Goal: Information Seeking & Learning: Learn about a topic

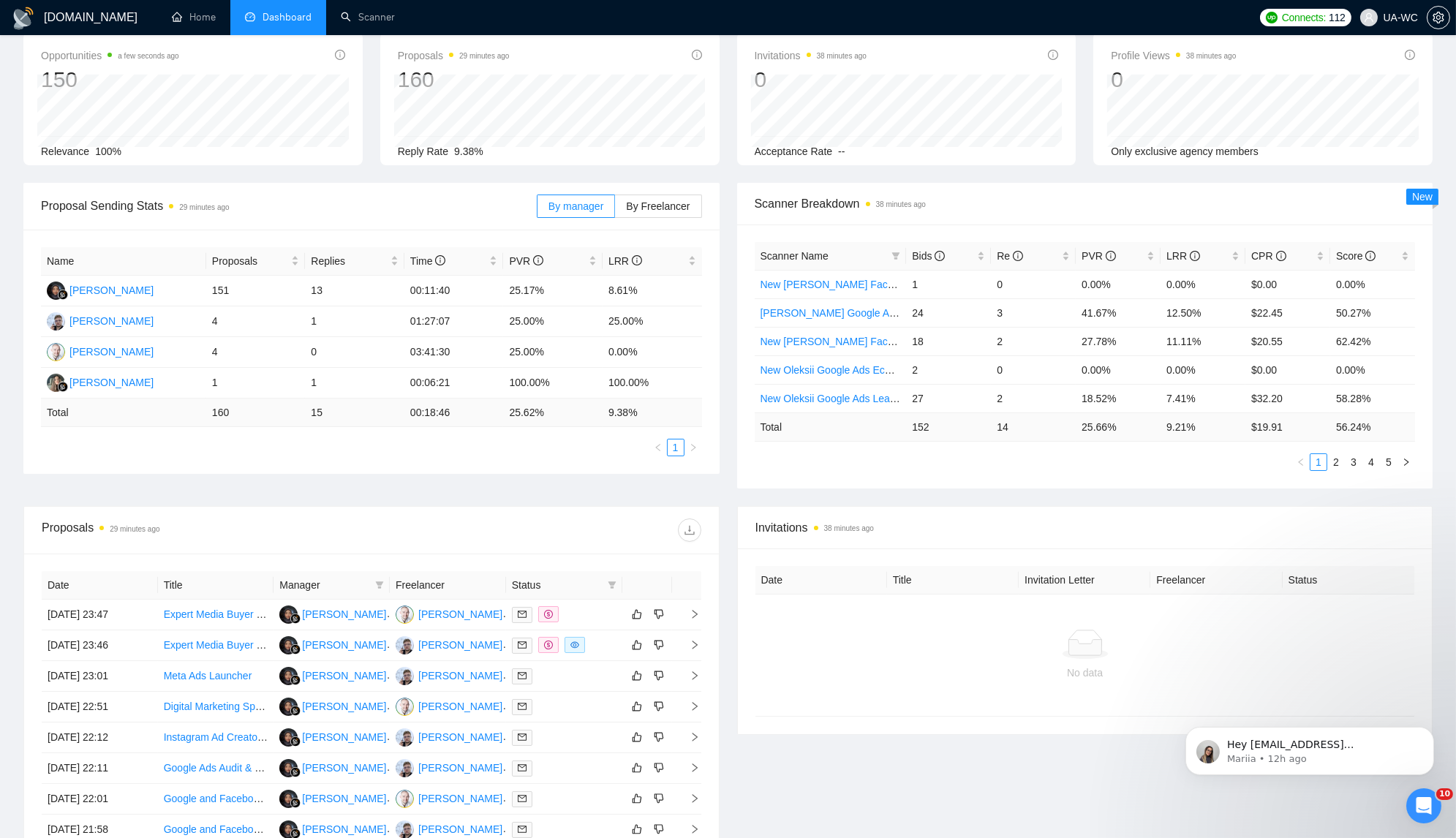
scroll to position [81, 0]
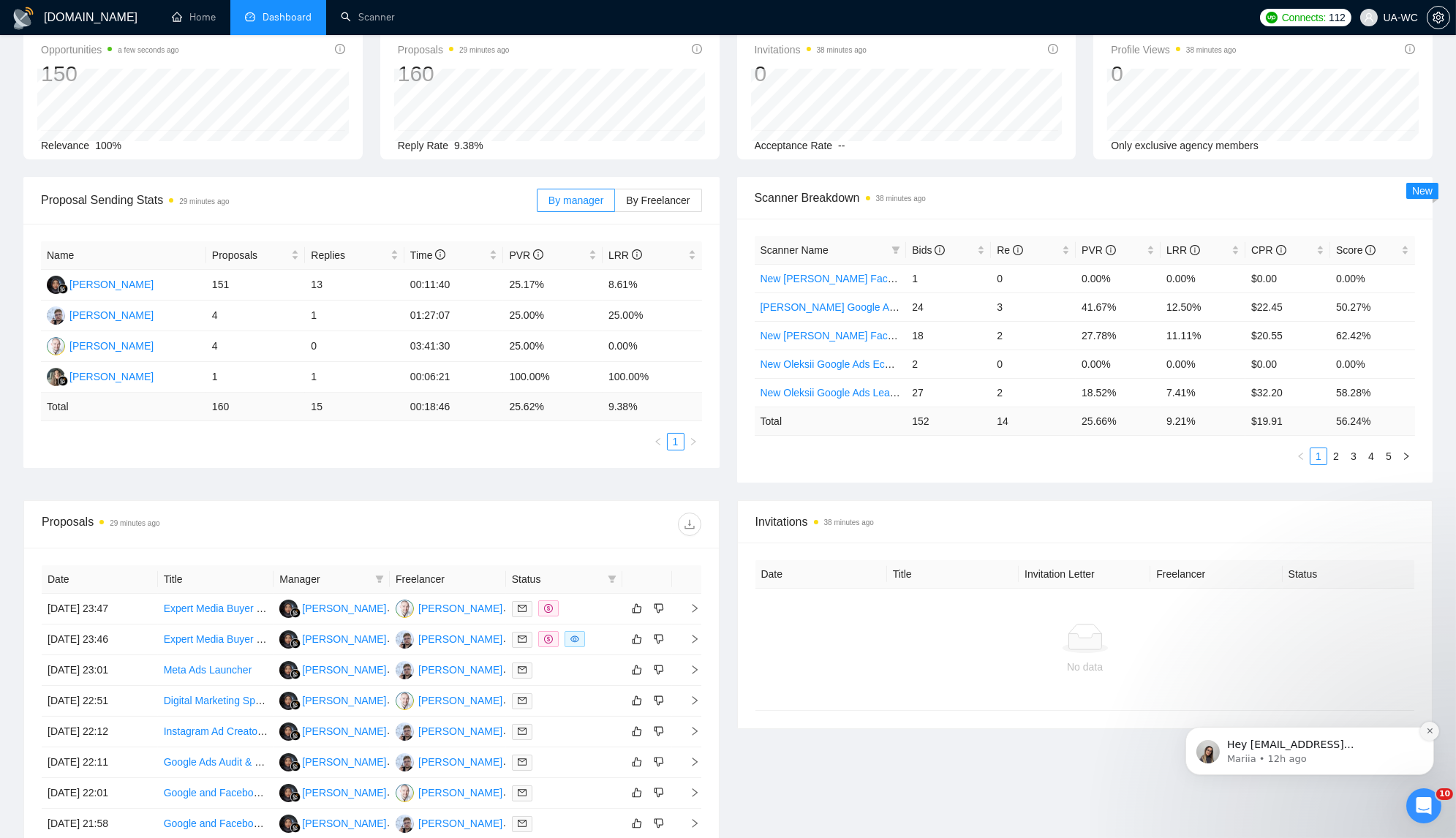
click at [1426, 731] on icon "Dismiss notification" at bounding box center [1429, 730] width 8 height 8
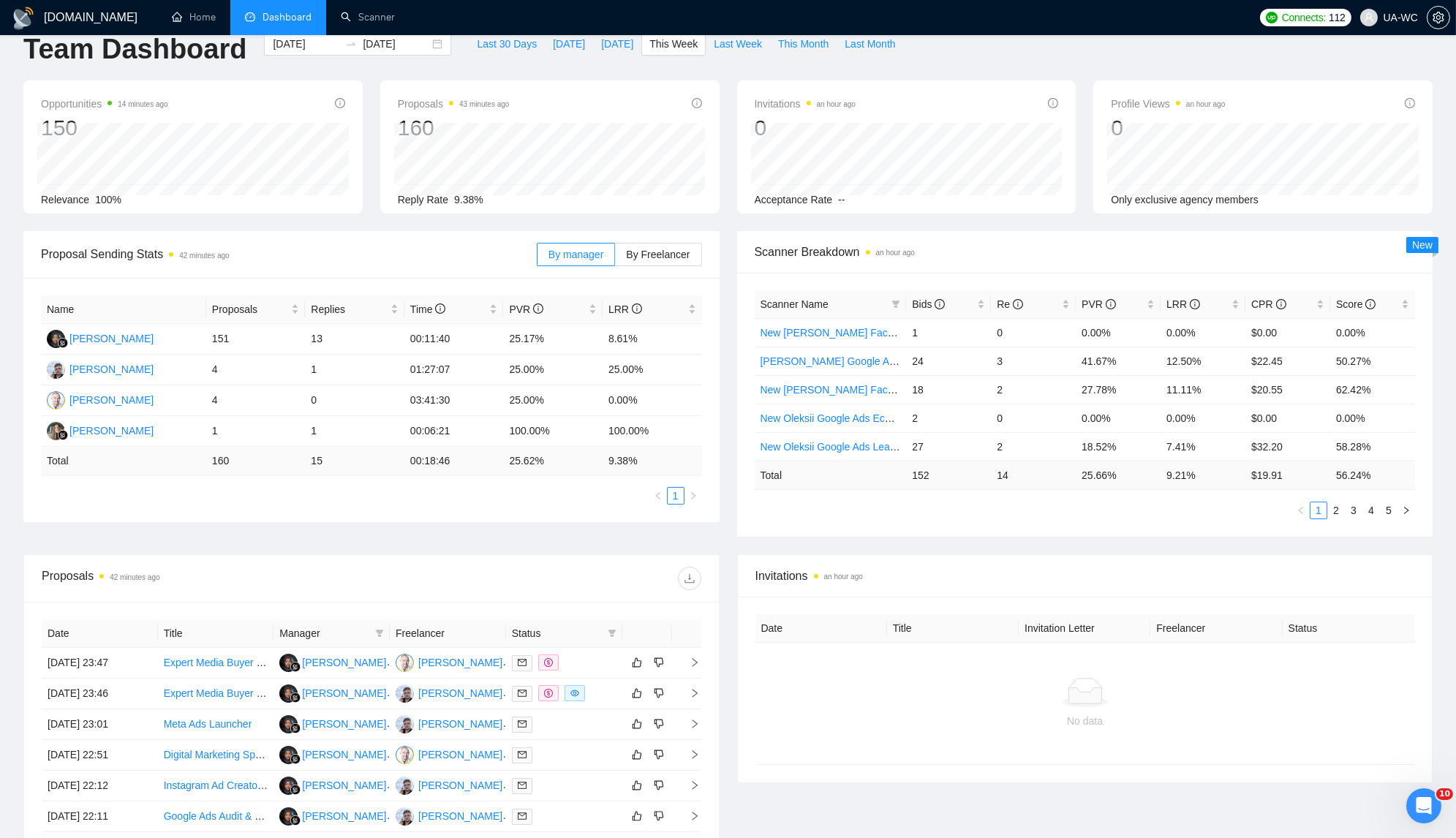
scroll to position [0, 0]
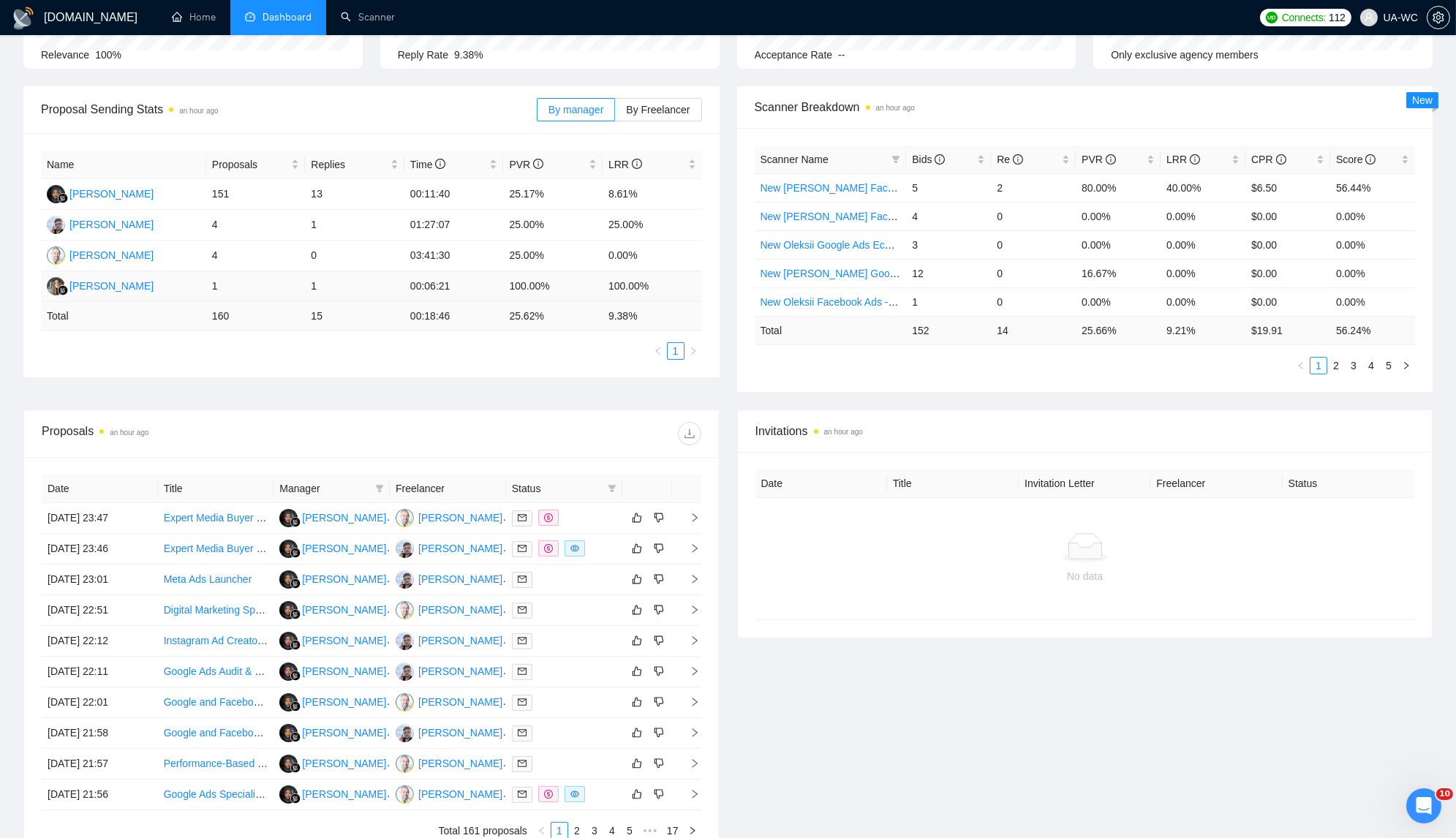
scroll to position [185, 0]
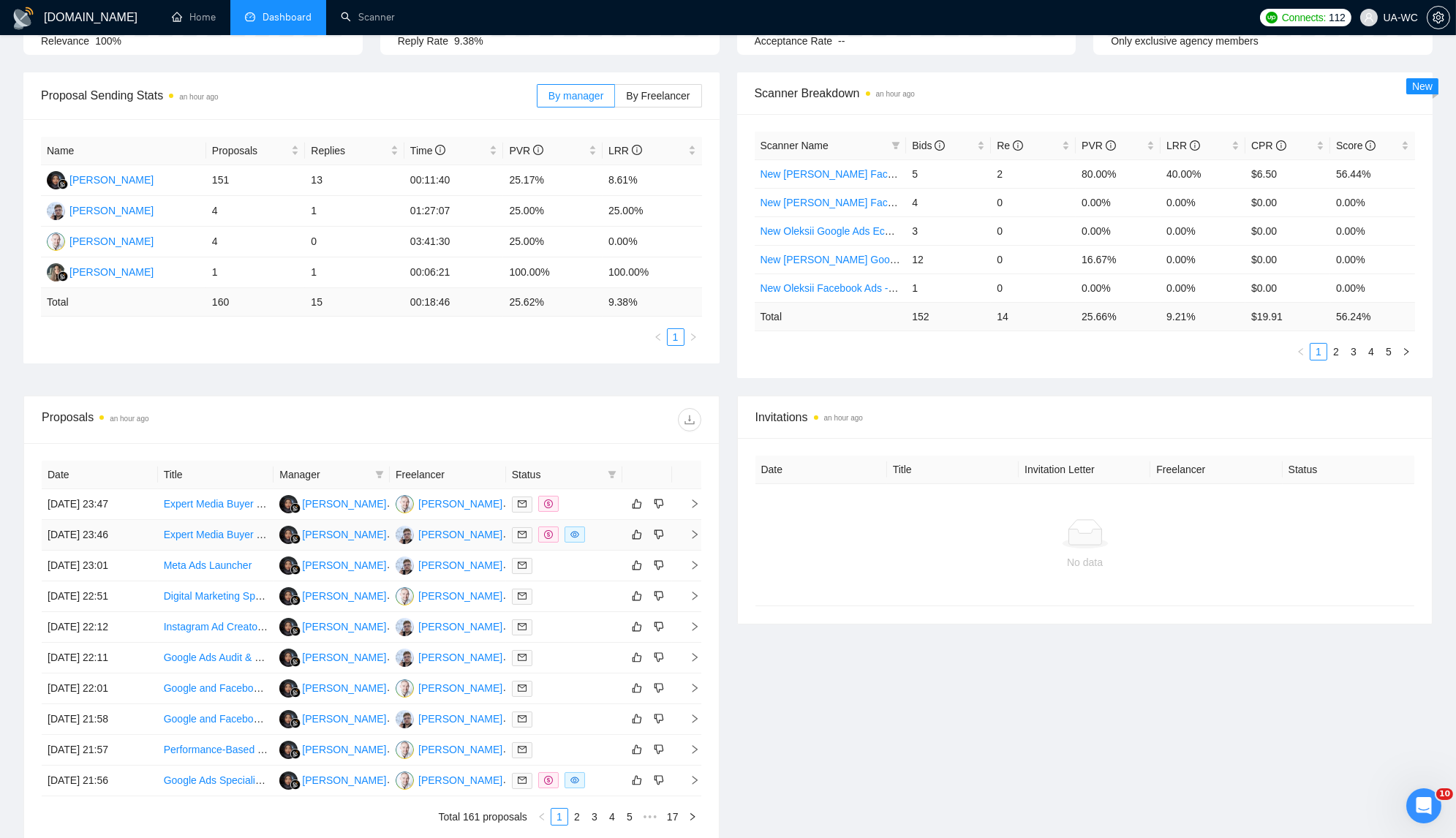
click at [701, 537] on td at bounding box center [686, 535] width 29 height 31
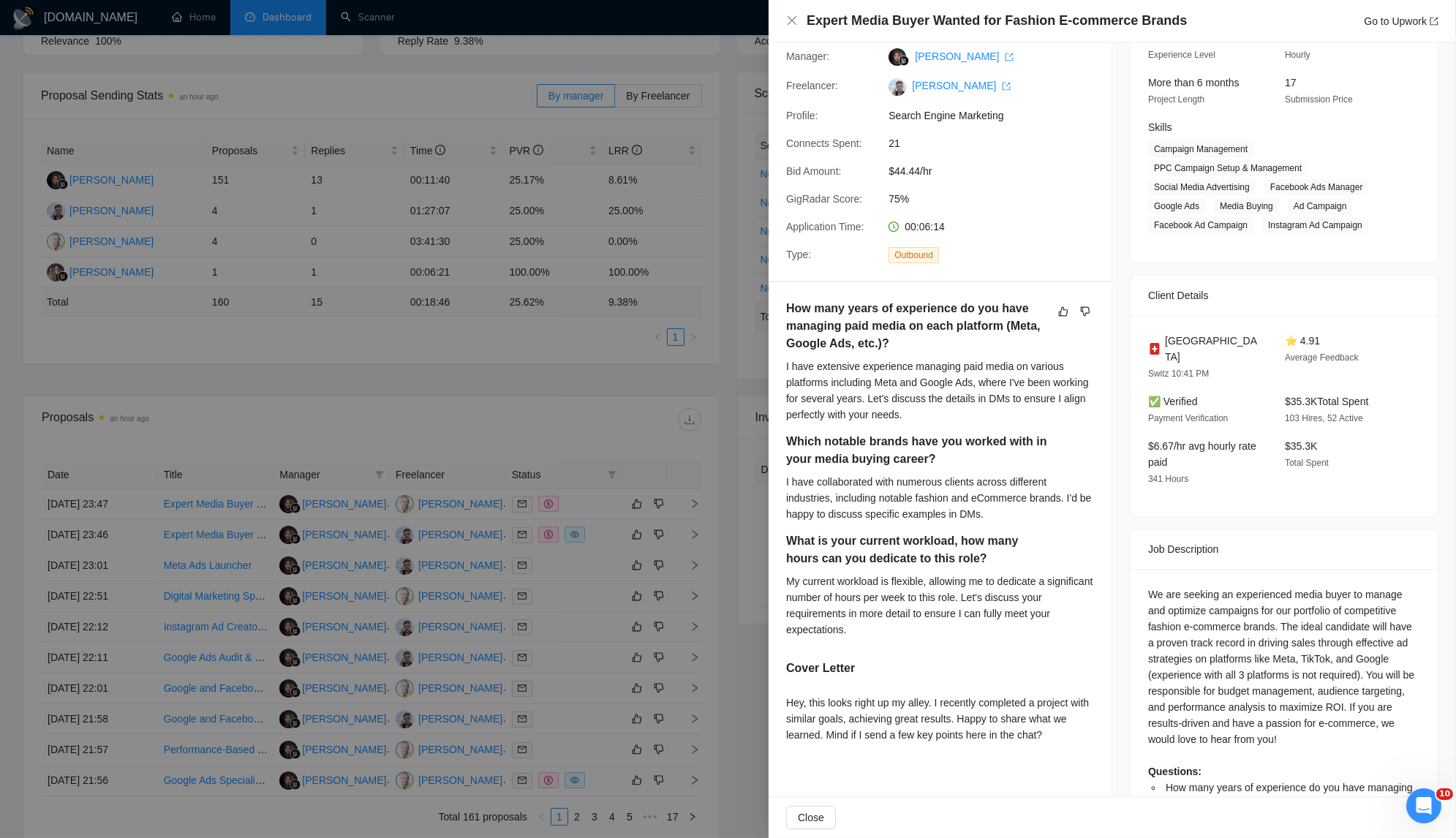
scroll to position [193, 0]
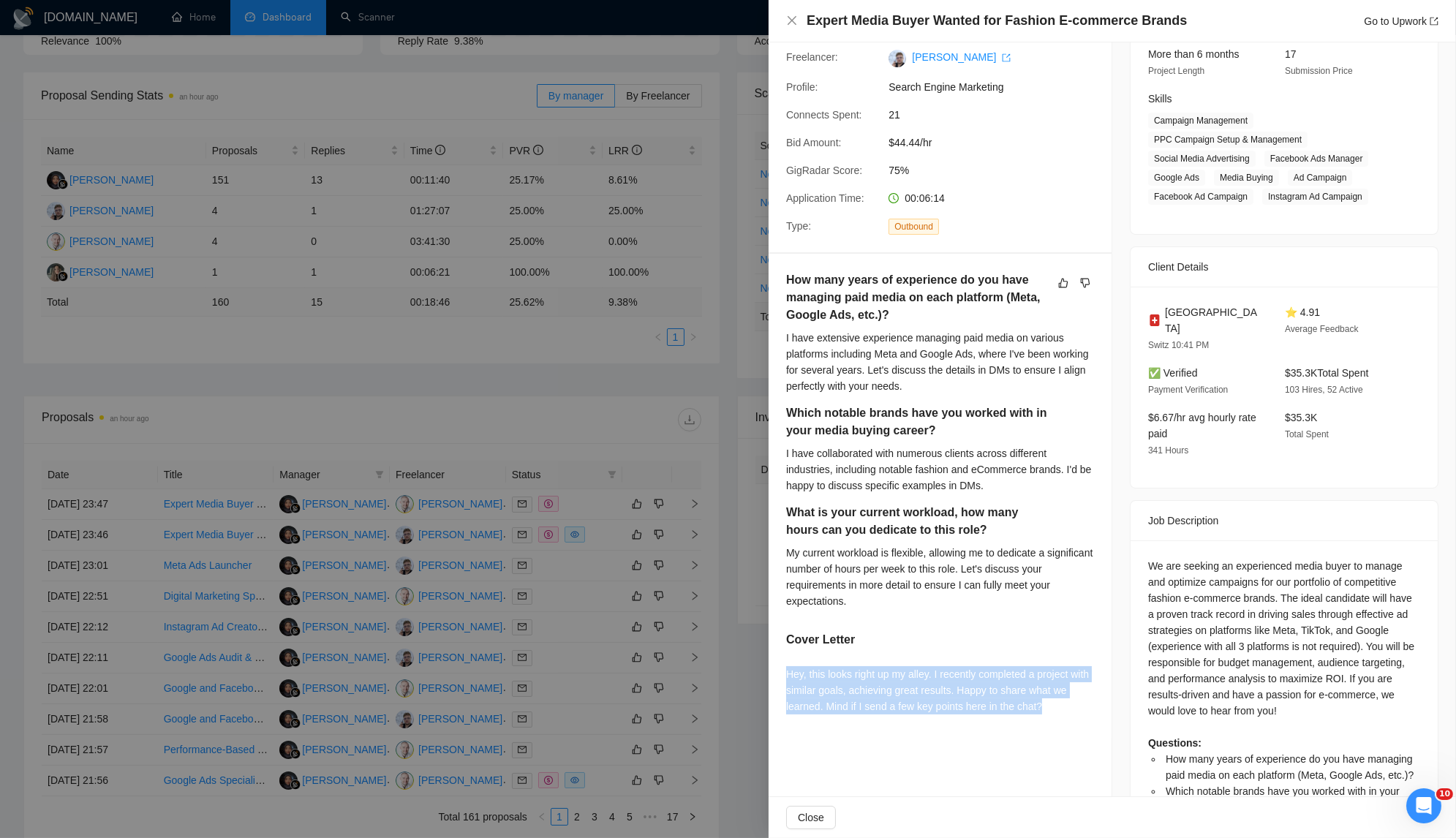
drag, startPoint x: 1075, startPoint y: 694, endPoint x: 786, endPoint y: 653, distance: 291.9
click at [786, 666] on div "Hey, this looks right up my alley. I recently completed a project with similar …" at bounding box center [940, 690] width 308 height 48
copy div "Hey, this looks right up my alley. I recently completed a project with similar …"
